Goal: Navigation & Orientation: Find specific page/section

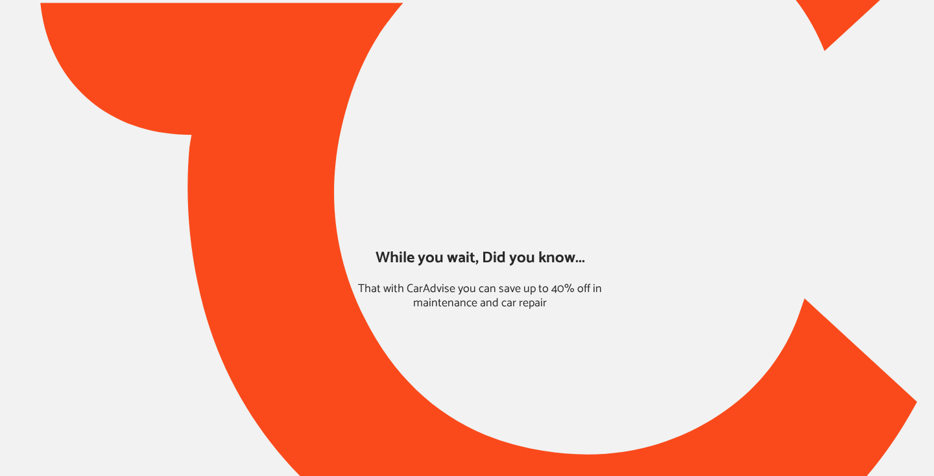
type input "*****"
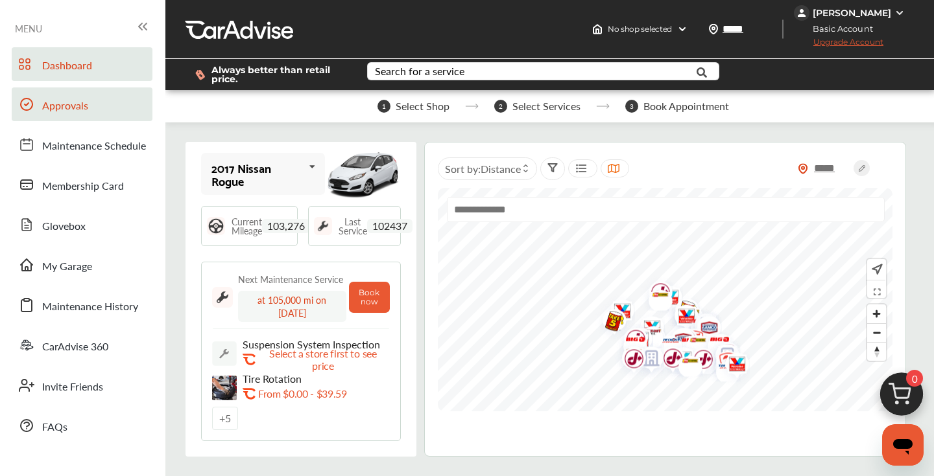
click at [81, 117] on link "Approvals" at bounding box center [82, 105] width 141 height 34
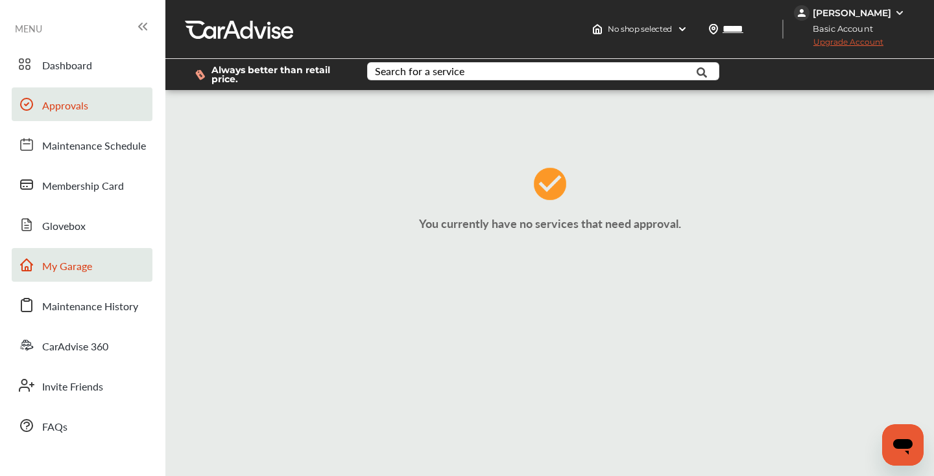
click at [73, 269] on span "My Garage" at bounding box center [67, 267] width 50 height 17
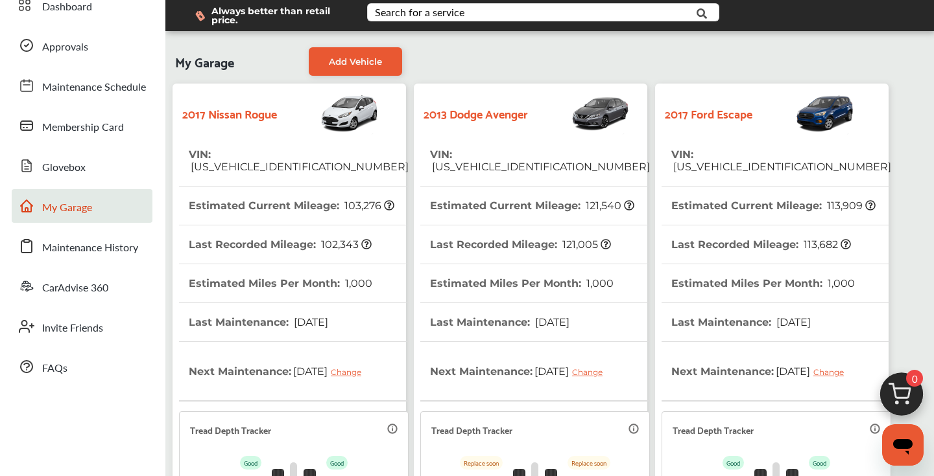
scroll to position [53, 0]
